Goal: Understand process/instructions

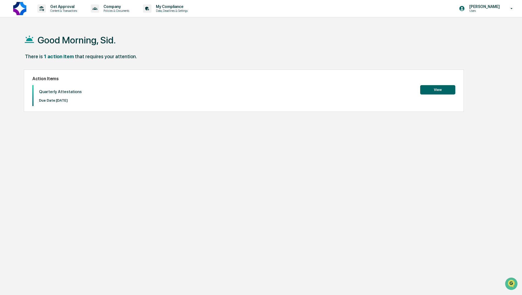
click at [442, 86] on button "View" at bounding box center [437, 89] width 35 height 9
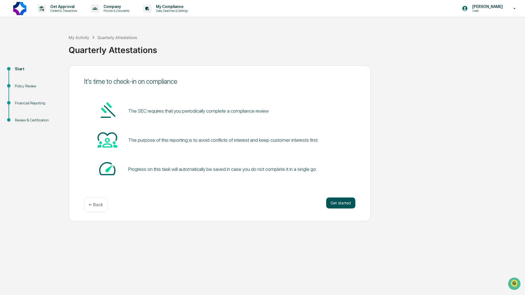
click at [339, 207] on button "Get started" at bounding box center [340, 202] width 29 height 11
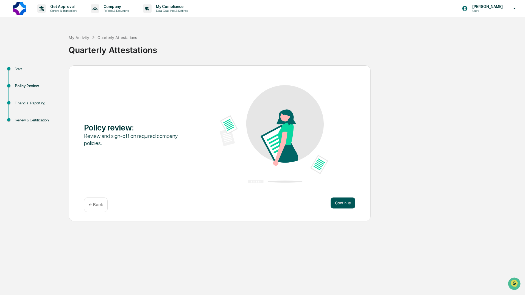
click at [348, 200] on button "Continue" at bounding box center [342, 202] width 25 height 11
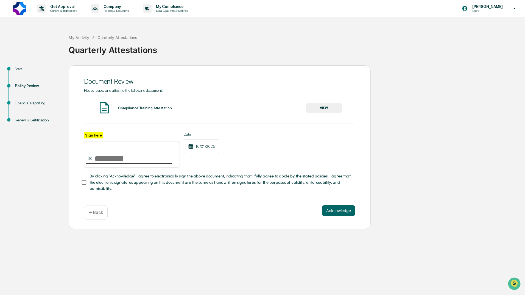
click at [315, 109] on button "VIEW" at bounding box center [324, 107] width 36 height 9
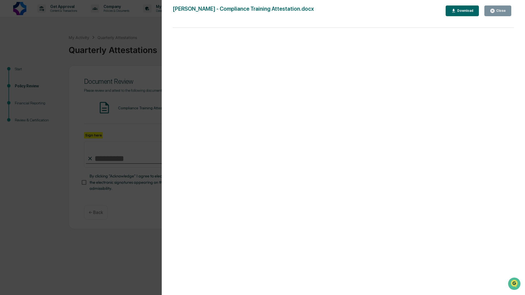
click at [497, 10] on div "Close" at bounding box center [500, 11] width 11 height 4
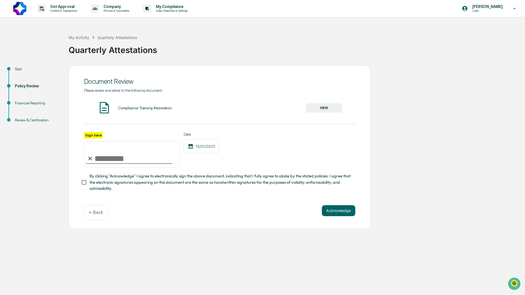
click at [105, 154] on input "Sign here" at bounding box center [132, 154] width 96 height 26
type input "**********"
click at [335, 214] on button "Acknowledge" at bounding box center [338, 210] width 33 height 11
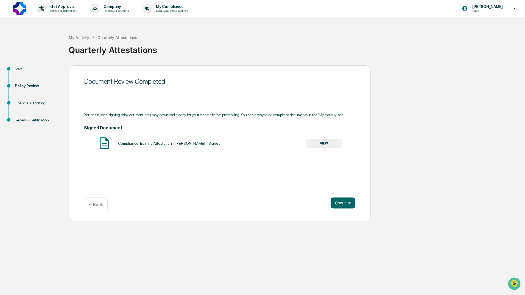
click at [318, 142] on button "VIEW" at bounding box center [324, 143] width 36 height 9
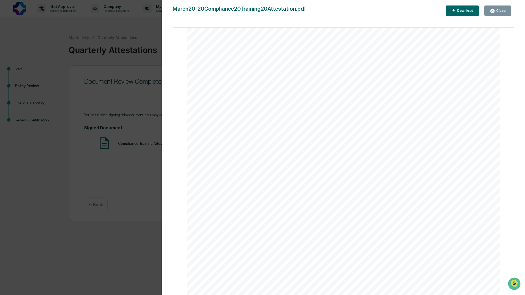
scroll to position [613, 0]
click at [463, 8] on div "Download" at bounding box center [462, 10] width 22 height 5
click at [150, 116] on div "Version History [DATE] 02:14 PM [PERSON_NAME] Maren20-20Compliance20Training20A…" at bounding box center [262, 147] width 525 height 295
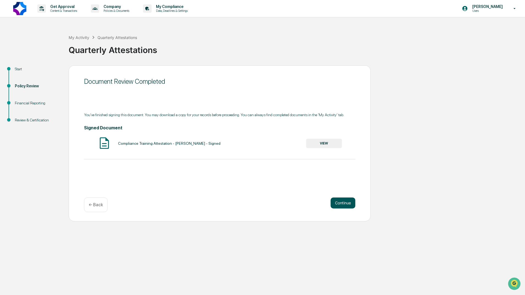
click at [341, 201] on button "Continue" at bounding box center [342, 202] width 25 height 11
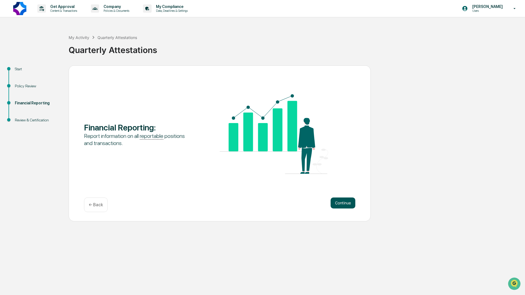
click at [334, 201] on button "Continue" at bounding box center [342, 202] width 25 height 11
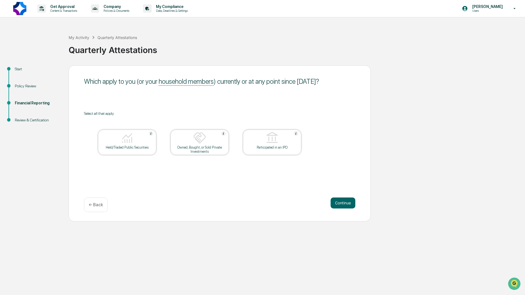
click at [145, 141] on div at bounding box center [127, 138] width 55 height 14
click at [203, 143] on img at bounding box center [199, 137] width 13 height 13
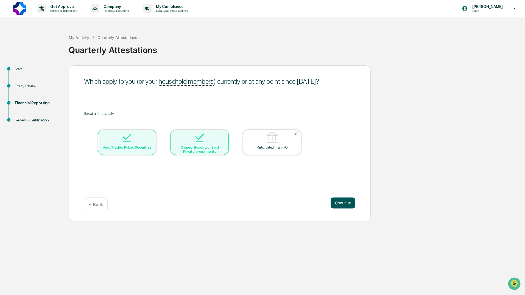
click at [339, 205] on button "Continue" at bounding box center [342, 202] width 25 height 11
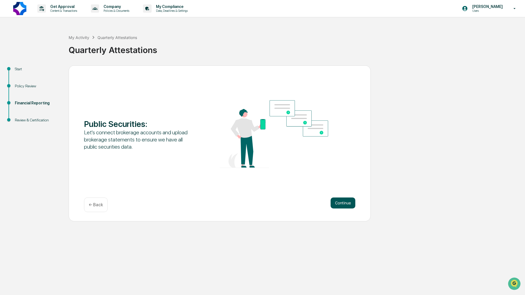
click at [344, 199] on button "Continue" at bounding box center [342, 202] width 25 height 11
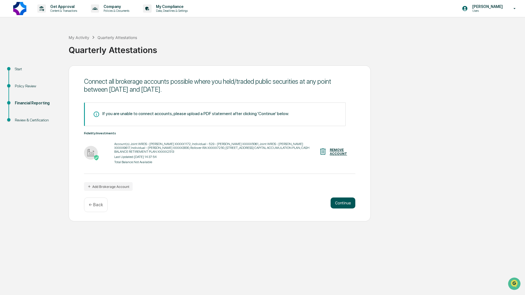
click at [336, 201] on button "Continue" at bounding box center [342, 202] width 25 height 11
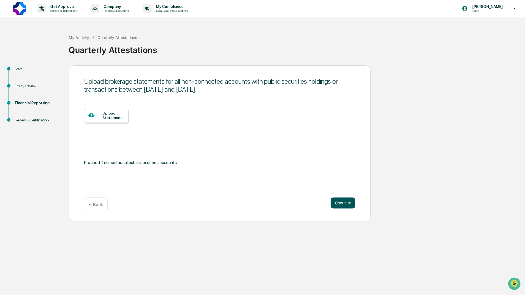
click at [336, 200] on button "Continue" at bounding box center [342, 202] width 25 height 11
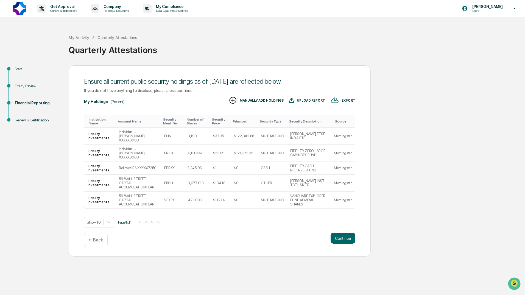
click at [104, 232] on div "← Back" at bounding box center [96, 239] width 24 height 15
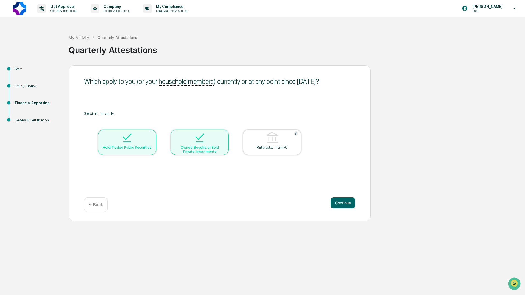
click at [35, 101] on div "Financial Reporting" at bounding box center [37, 103] width 45 height 6
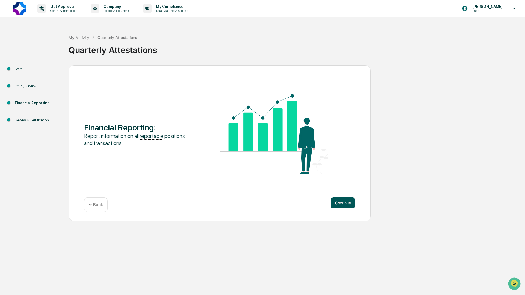
click at [340, 201] on button "Continue" at bounding box center [342, 202] width 25 height 11
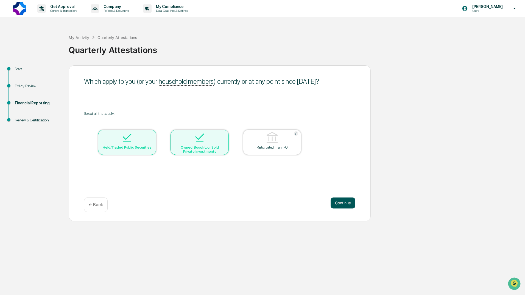
click at [342, 202] on button "Continue" at bounding box center [342, 202] width 25 height 11
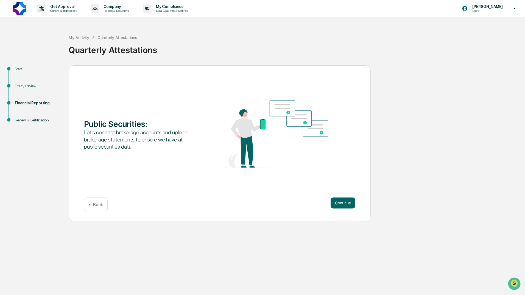
click at [342, 202] on button "Continue" at bounding box center [342, 202] width 25 height 11
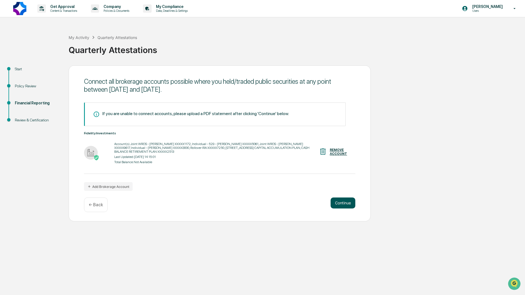
click at [347, 204] on button "Continue" at bounding box center [342, 202] width 25 height 11
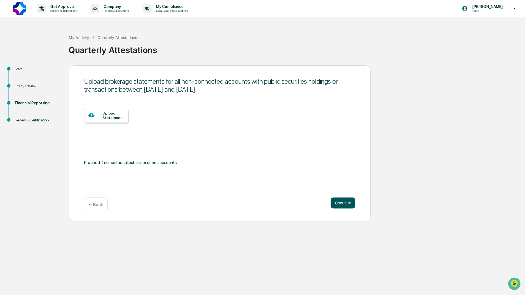
click at [353, 205] on button "Continue" at bounding box center [342, 202] width 25 height 11
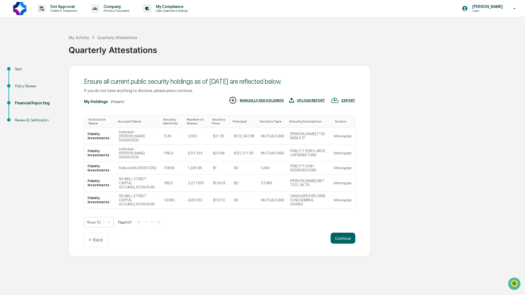
click at [94, 232] on div "← Back" at bounding box center [96, 239] width 24 height 15
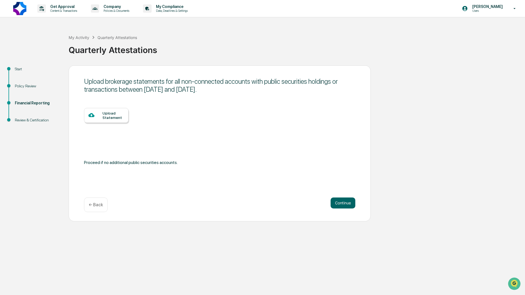
click at [101, 206] on p "← Back" at bounding box center [96, 204] width 14 height 5
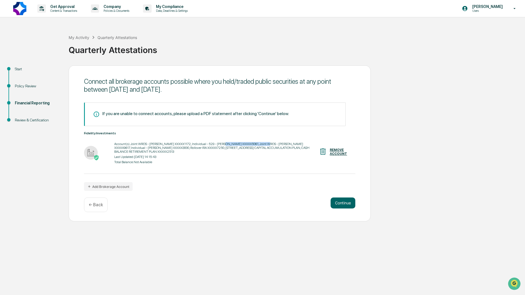
drag, startPoint x: 267, startPoint y: 145, endPoint x: 223, endPoint y: 147, distance: 43.9
click at [223, 147] on div "Account(s): Joint WROS - [PERSON_NAME] XXXXX1172, Individual - 529 - [PERSON_NA…" at bounding box center [216, 148] width 204 height 12
click at [345, 199] on button "Continue" at bounding box center [342, 202] width 25 height 11
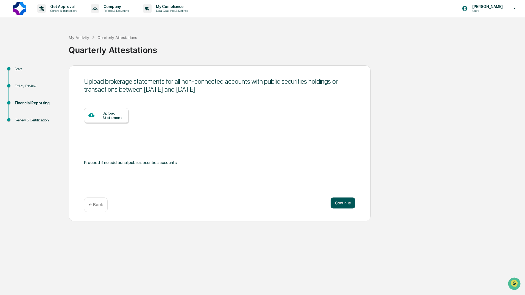
click at [341, 201] on button "Continue" at bounding box center [342, 202] width 25 height 11
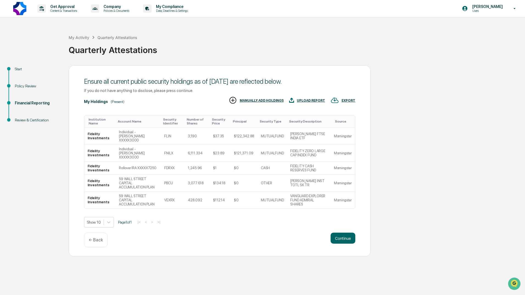
click at [95, 237] on p "← Back" at bounding box center [96, 239] width 14 height 5
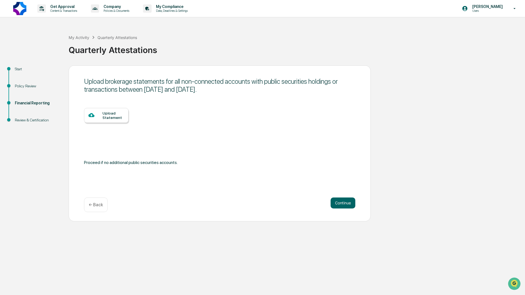
click at [91, 203] on p "← Back" at bounding box center [96, 204] width 14 height 5
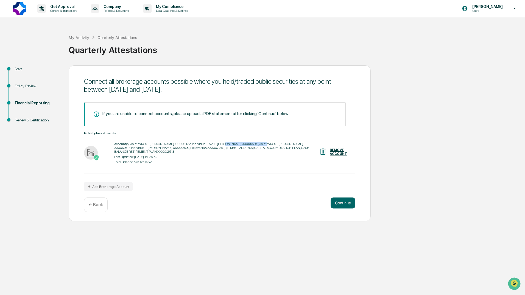
drag, startPoint x: 224, startPoint y: 146, endPoint x: 267, endPoint y: 147, distance: 42.5
click at [267, 147] on div "Account(s): Joint WROS - [PERSON_NAME] XXXXX1172, Individual - 529 - [PERSON_NA…" at bounding box center [216, 148] width 204 height 12
click at [339, 200] on button "Continue" at bounding box center [342, 202] width 25 height 11
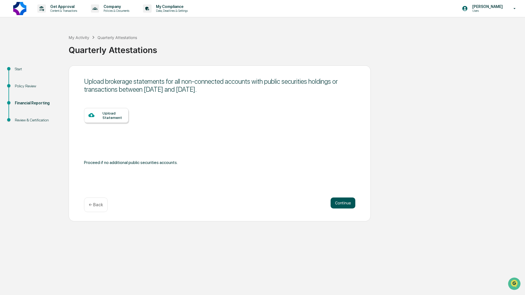
click at [348, 204] on button "Continue" at bounding box center [342, 202] width 25 height 11
